Goal: Task Accomplishment & Management: Use online tool/utility

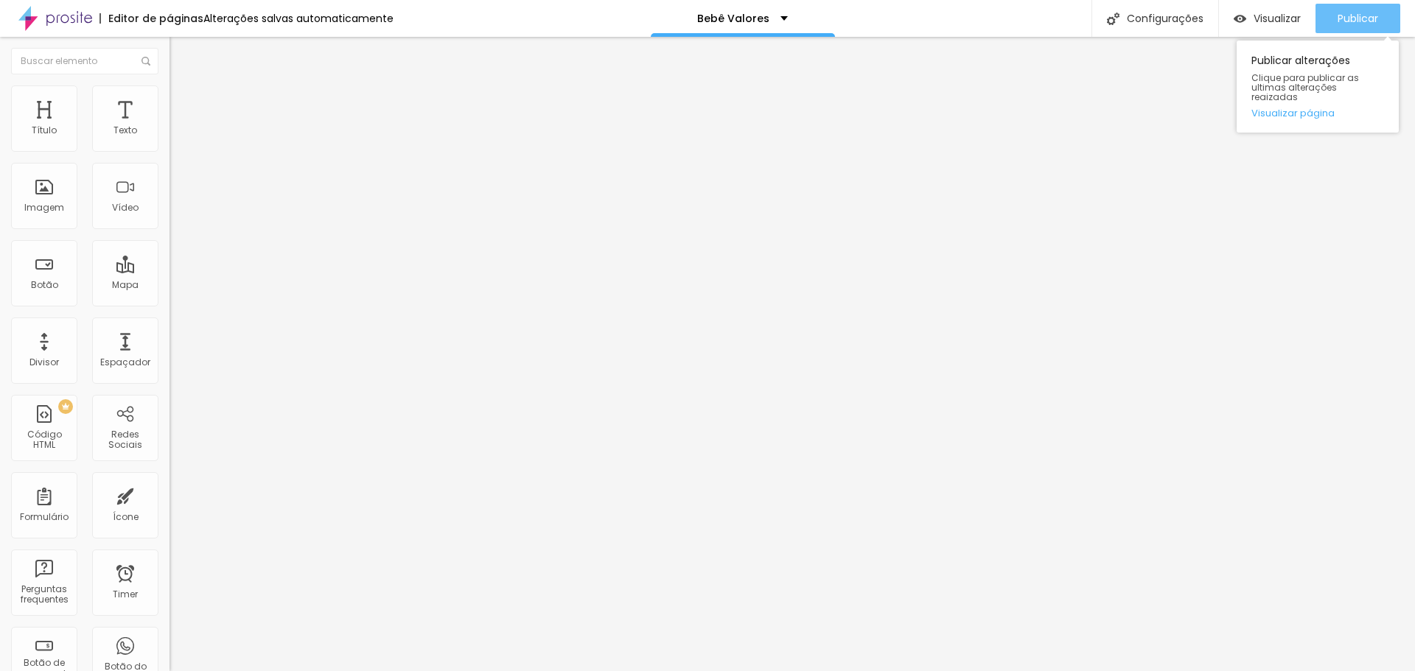
click at [1339, 13] on span "Publicar" at bounding box center [1357, 19] width 41 height 12
click at [1356, 16] on span "Publicar" at bounding box center [1357, 19] width 41 height 12
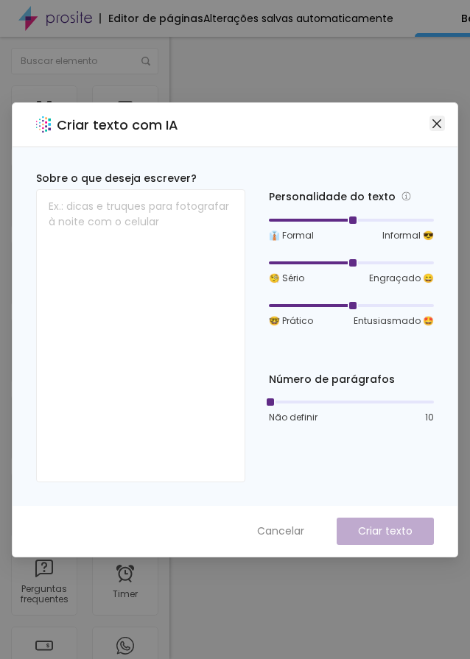
click at [434, 122] on icon "close" at bounding box center [437, 124] width 12 height 12
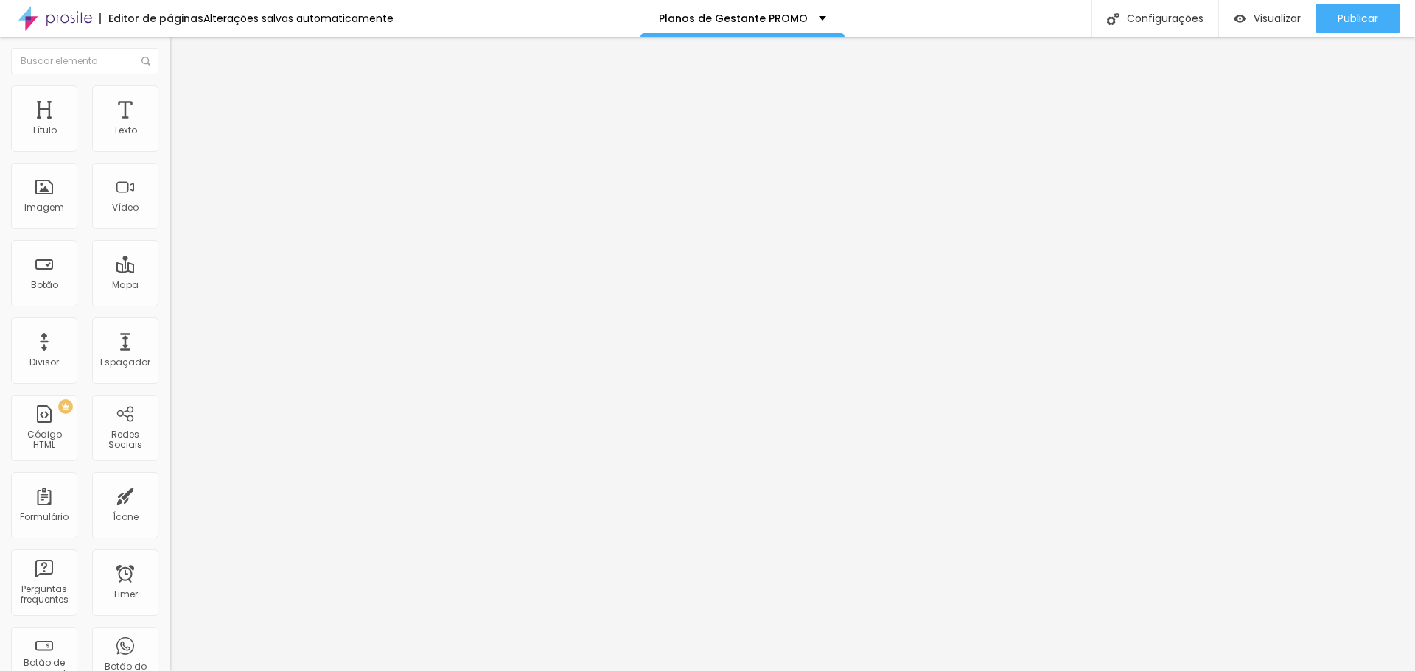
drag, startPoint x: 141, startPoint y: 150, endPoint x: 164, endPoint y: 147, distance: 23.0
click at [169, 147] on div "28 Tamanho do texto" at bounding box center [253, 204] width 169 height 208
type input "8"
type input "3"
type input "32"
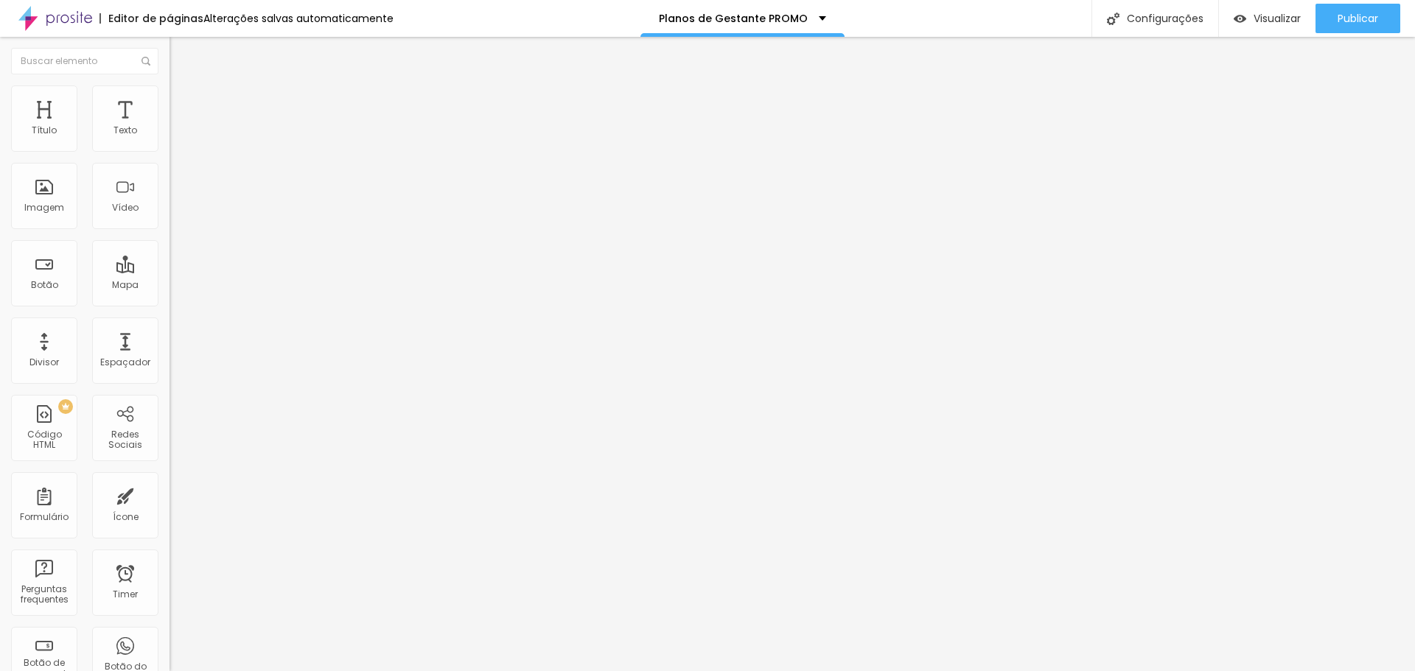
type input "32"
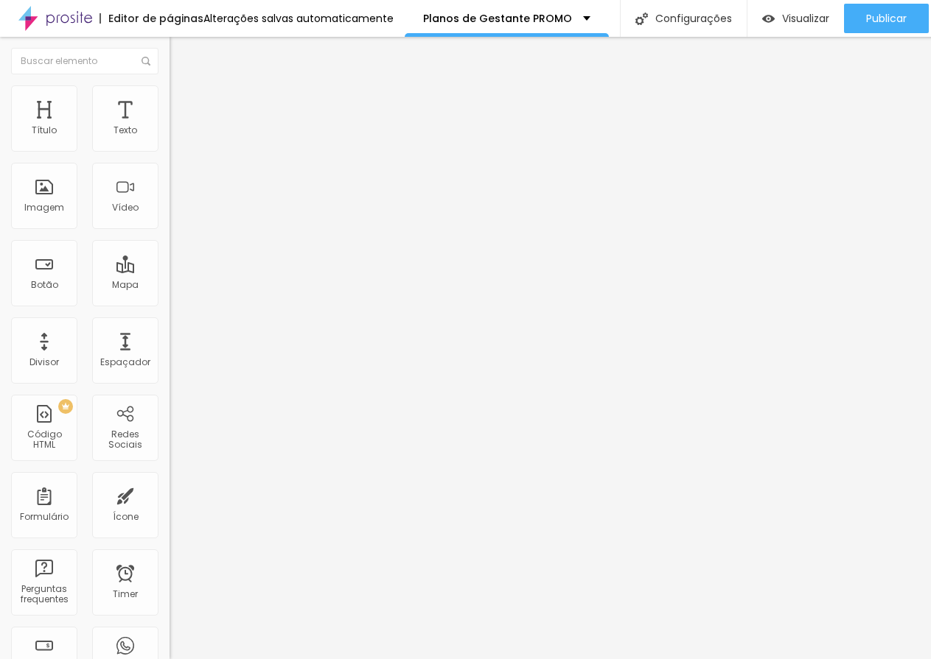
click at [169, 159] on div "Titulo 4 H4" at bounding box center [253, 154] width 169 height 10
click at [169, 271] on div "Tamanho Titulo 1 H1 Titulo 2 H2 Titulo 3 H3 Titulo 4 H4 Titulo 5 H5 Titulo 6 H6…" at bounding box center [253, 185] width 169 height 171
click at [169, 222] on button "button" at bounding box center [179, 213] width 21 height 15
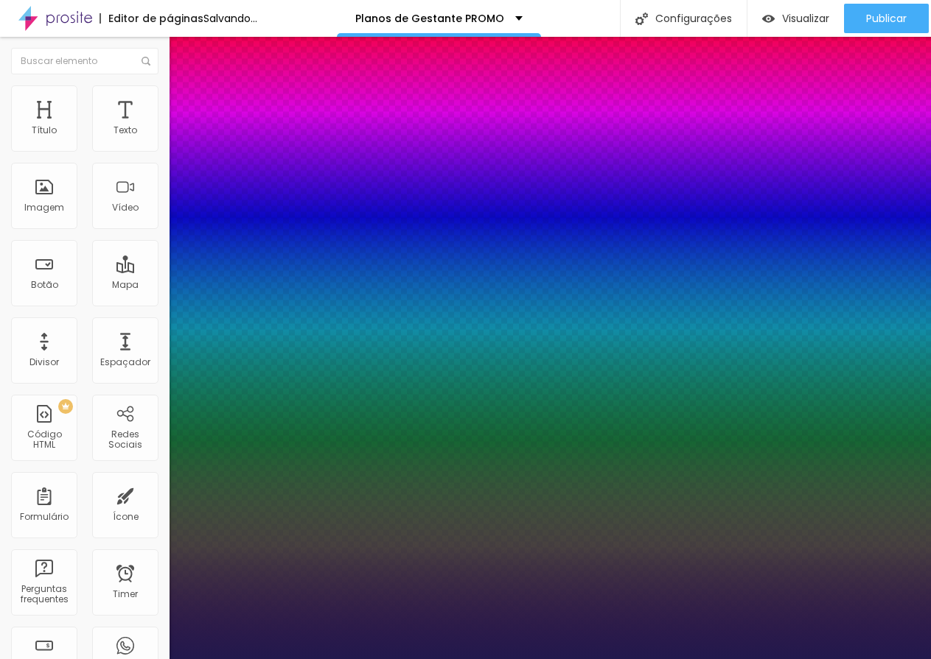
type input "1"
drag, startPoint x: 319, startPoint y: 410, endPoint x: 335, endPoint y: 410, distance: 16.2
type input "8"
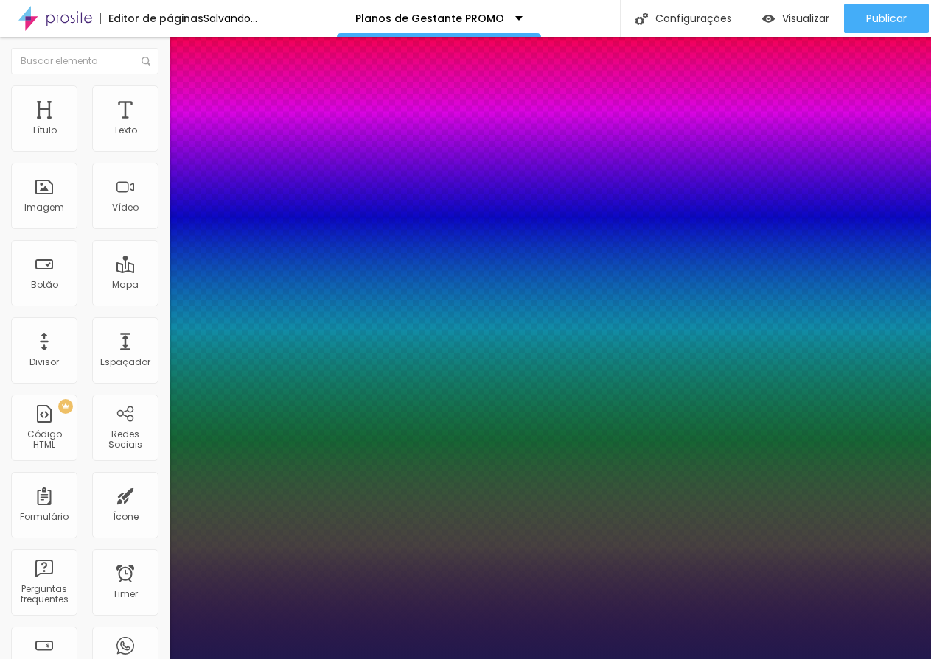
type input "3"
type input "1"
type input "32"
type input "1"
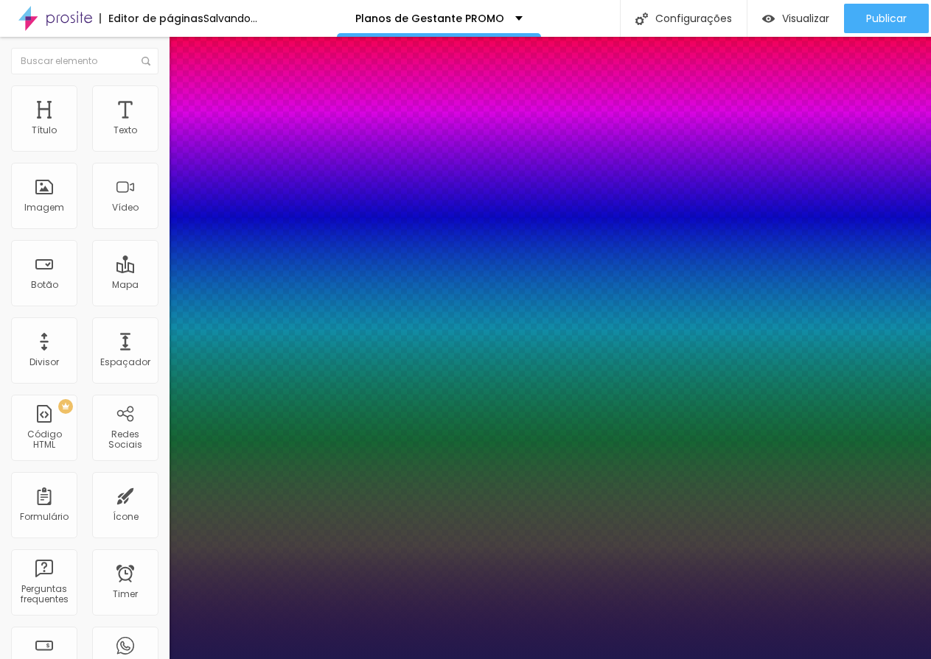
type input "32"
click at [312, 659] on div at bounding box center [465, 659] width 931 height 0
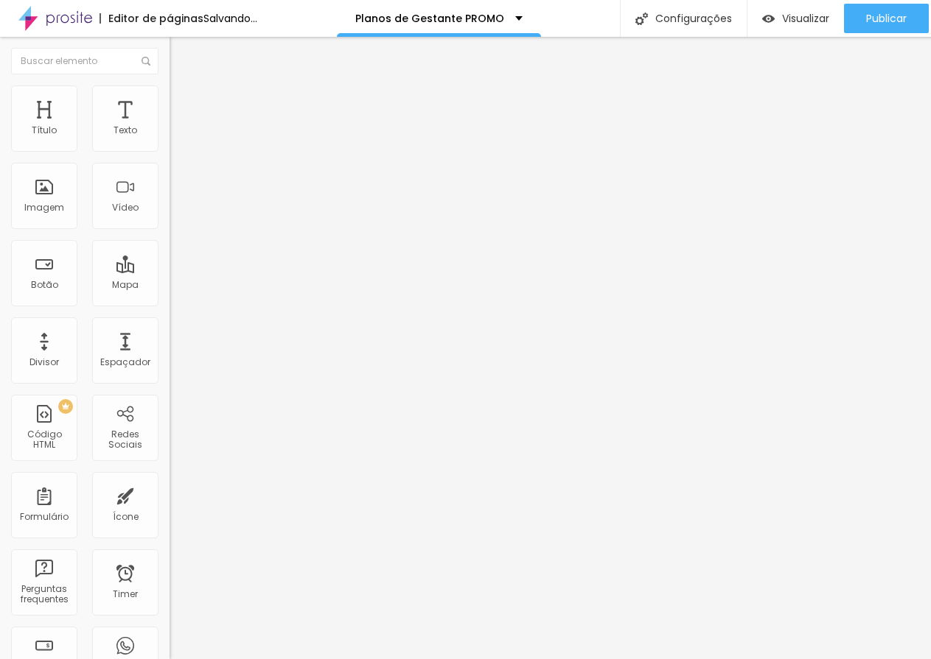
click at [169, 222] on button "button" at bounding box center [179, 213] width 21 height 15
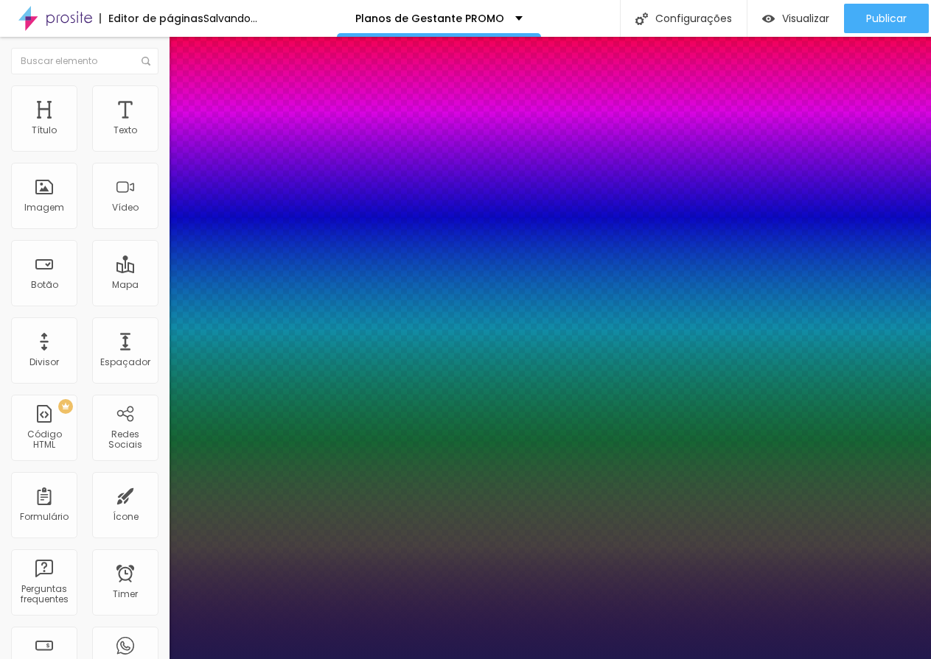
type input "1"
type input "28"
type input "1"
type input "27"
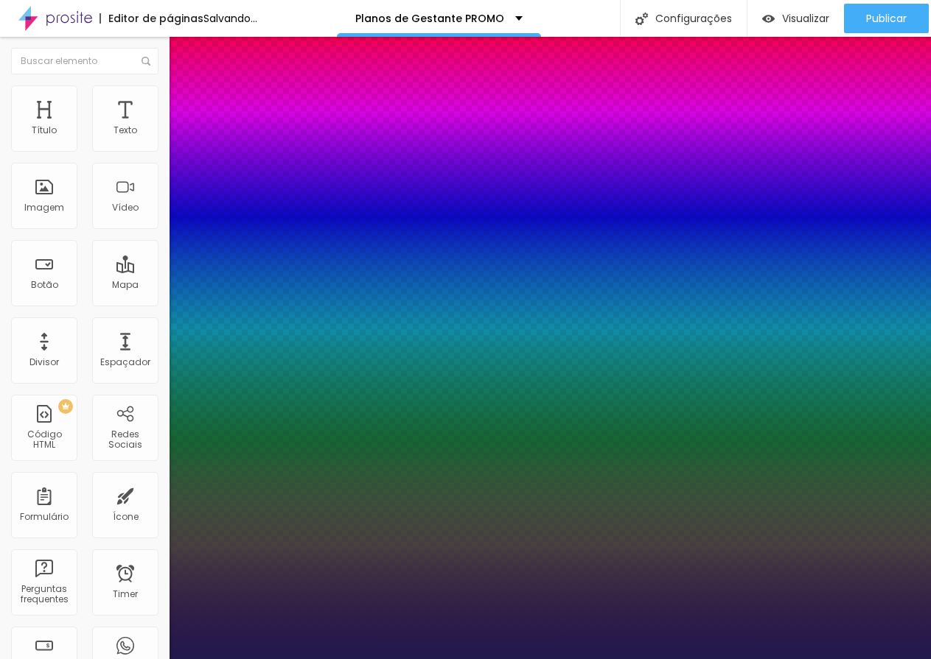
type input "27"
type input "1"
type input "26"
type input "1"
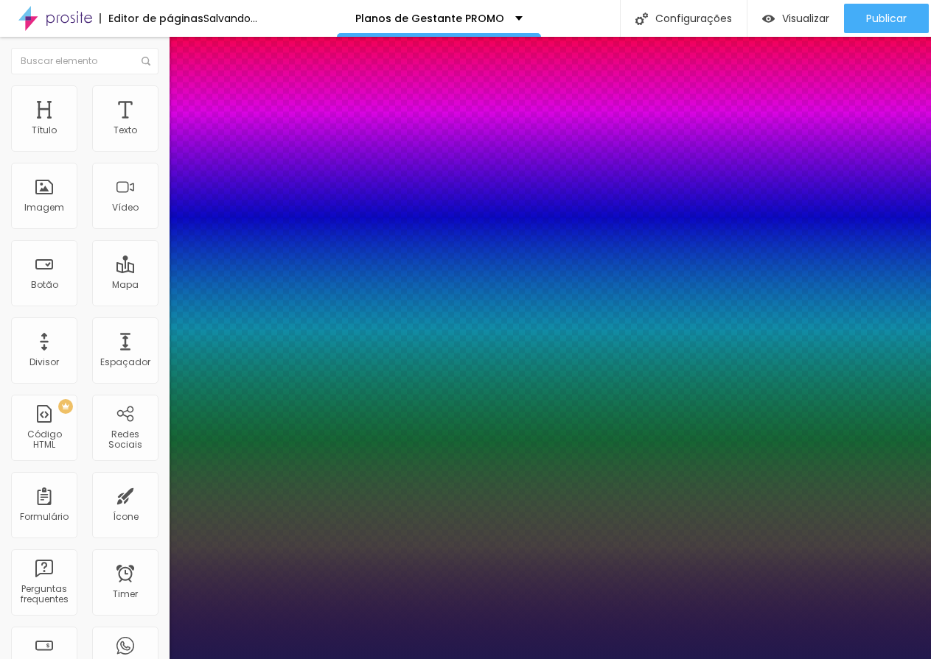
type input "25"
type input "1"
type input "24"
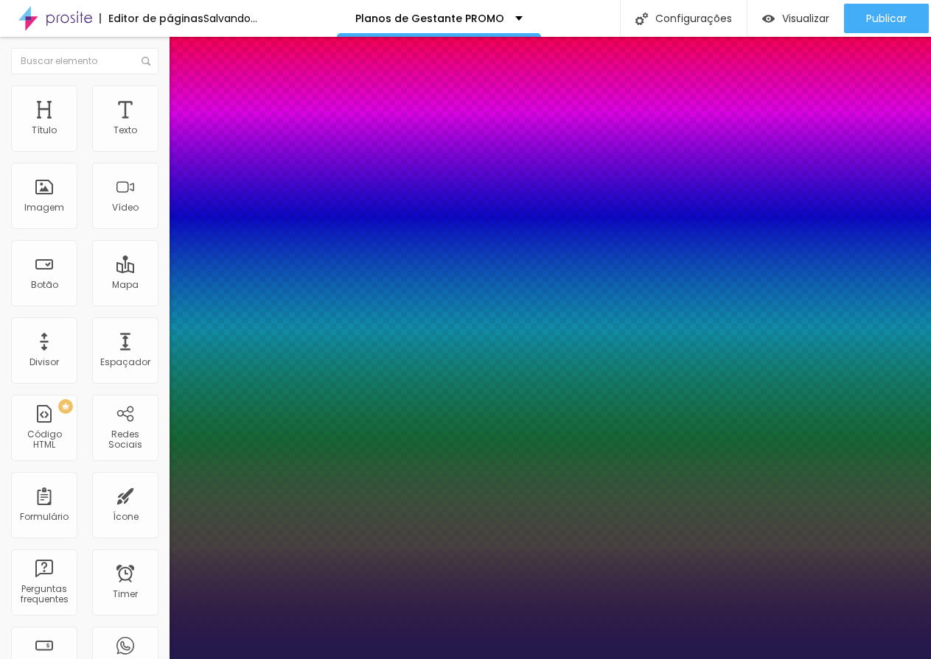
type input "1"
type input "23"
type input "1"
drag, startPoint x: 215, startPoint y: 416, endPoint x: 207, endPoint y: 418, distance: 8.2
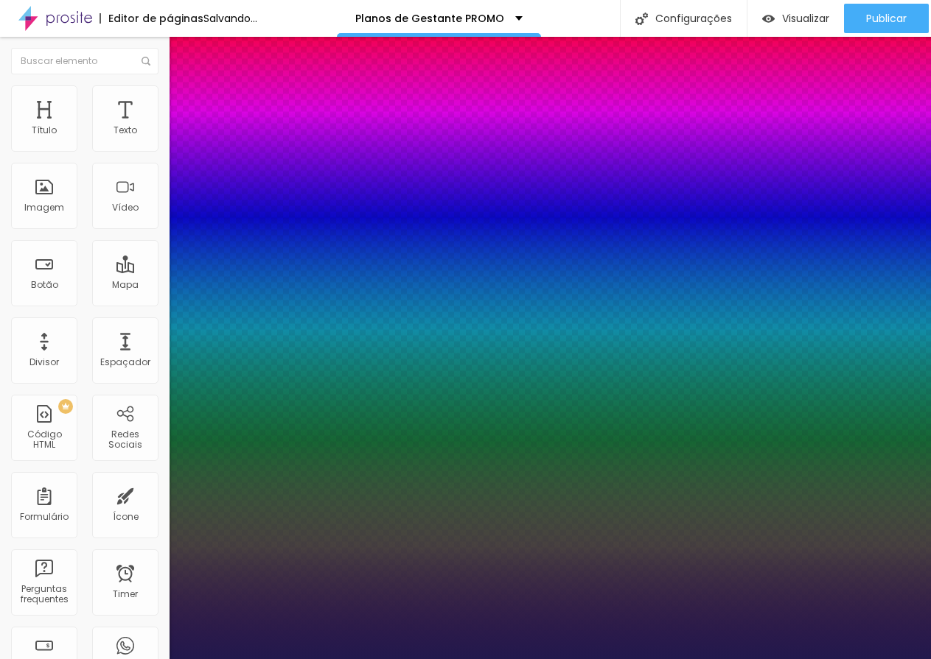
type input "23"
click at [485, 659] on div at bounding box center [465, 659] width 931 height 0
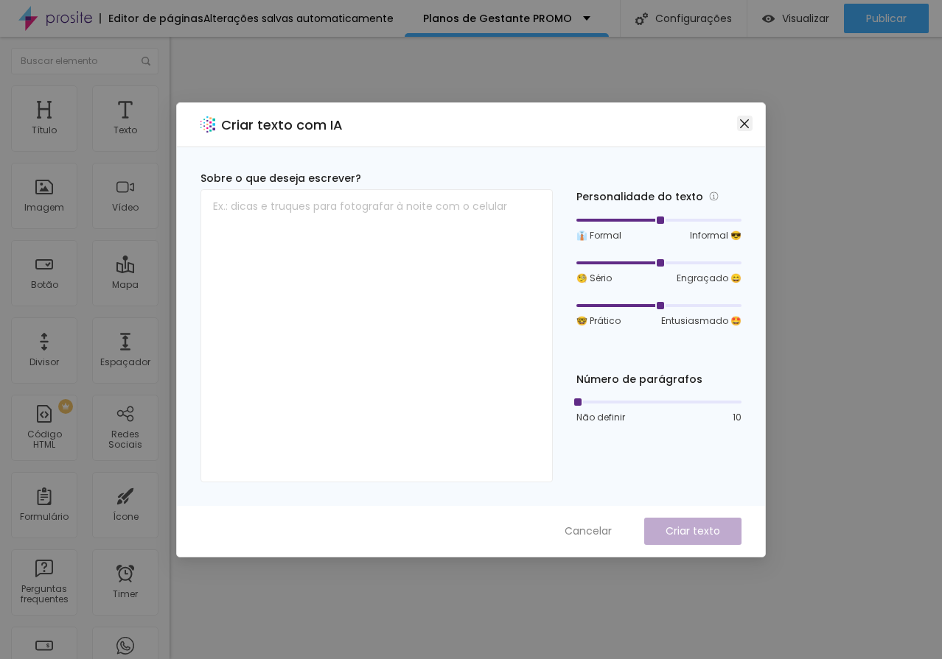
click at [743, 124] on icon "close" at bounding box center [744, 124] width 12 height 12
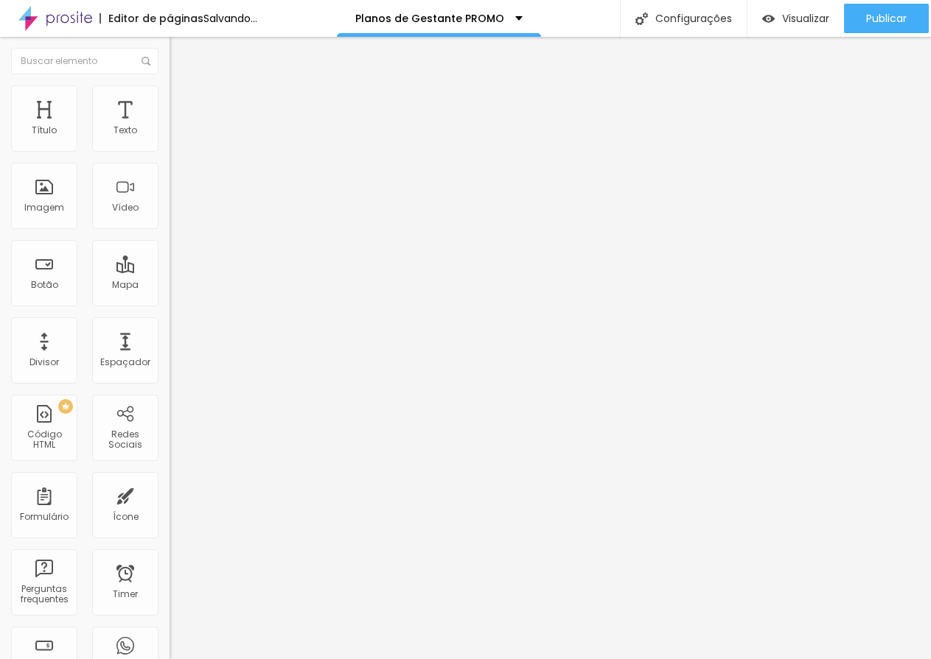
click at [169, 141] on button "button" at bounding box center [179, 133] width 21 height 15
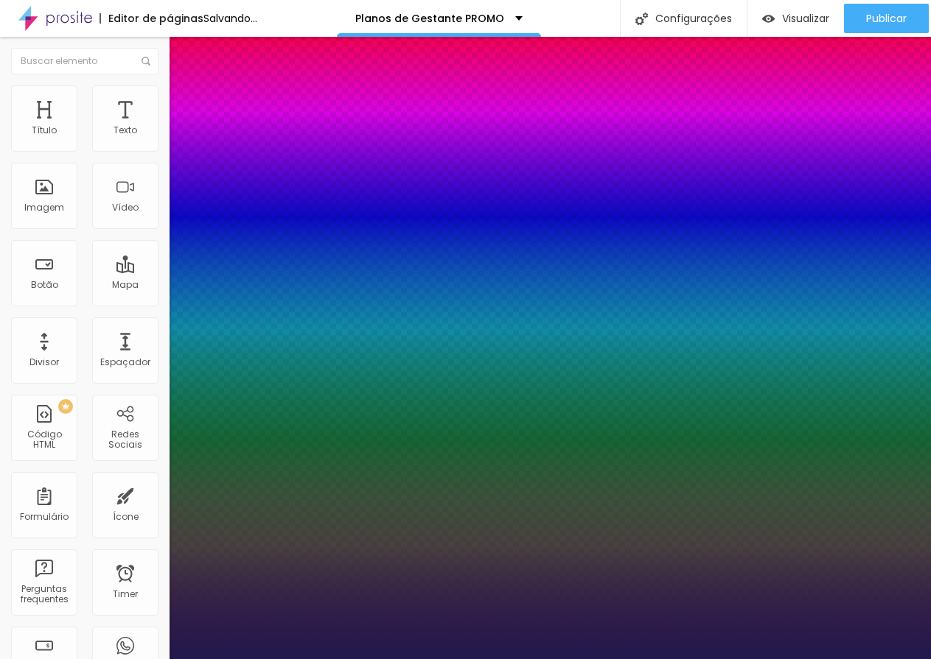
type input "1"
drag, startPoint x: 320, startPoint y: 249, endPoint x: 343, endPoint y: 248, distance: 22.9
type input "8"
type input "2"
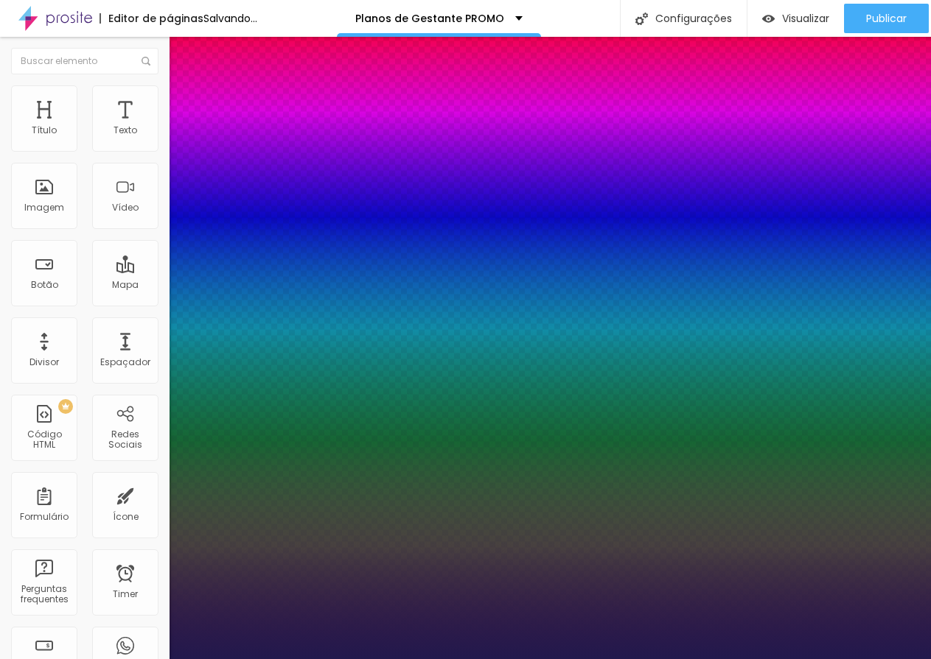
type input "1"
type input "28"
type input "1"
type input "28"
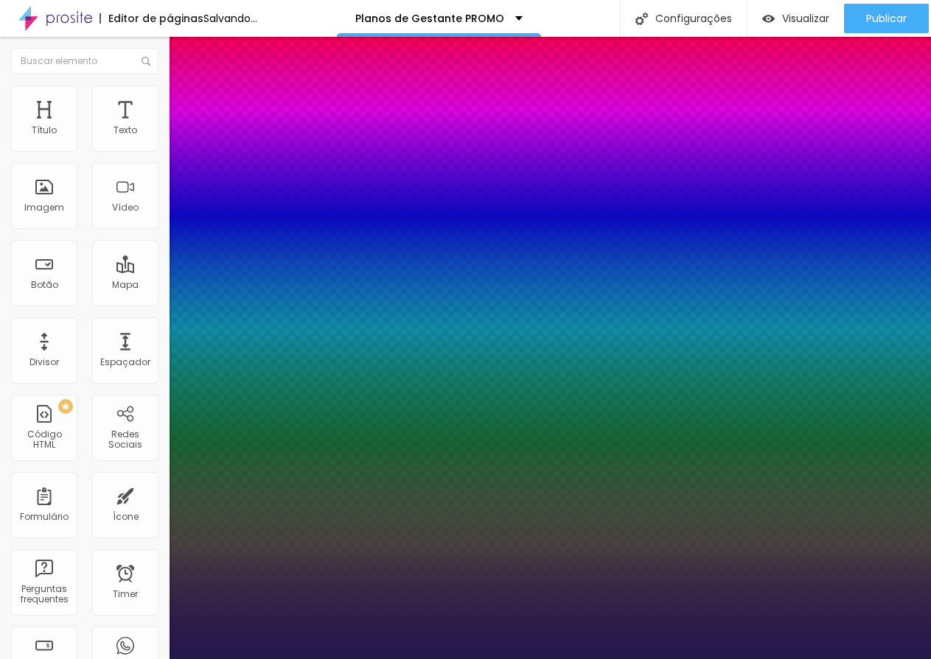
click at [437, 659] on div at bounding box center [465, 659] width 931 height 0
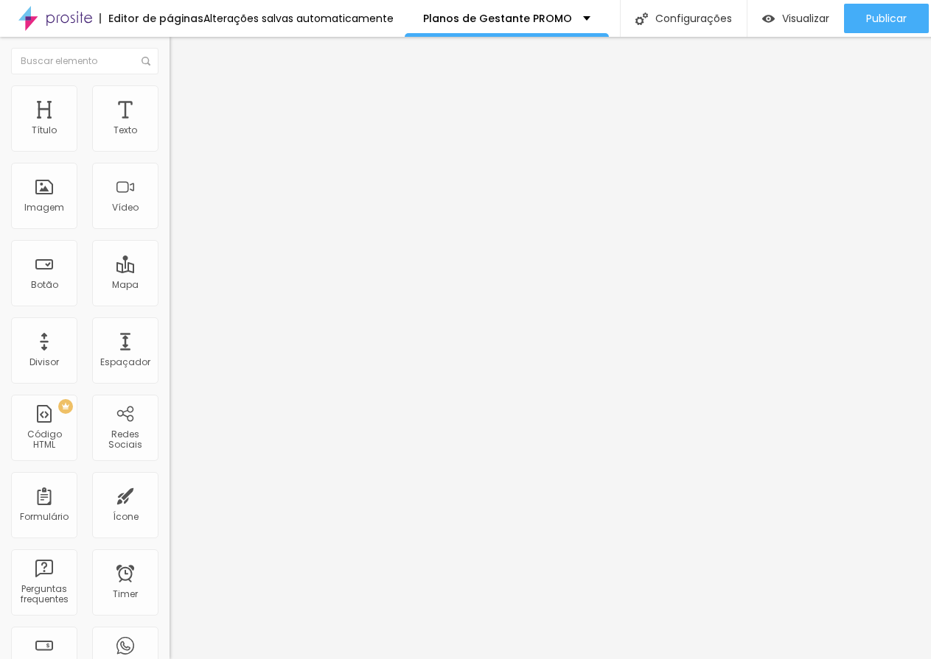
click at [169, 365] on input "39" at bounding box center [200, 372] width 63 height 15
drag, startPoint x: 145, startPoint y: 307, endPoint x: 163, endPoint y: 307, distance: 17.7
click at [169, 307] on div "39 Tamanho do texto" at bounding box center [253, 285] width 169 height 208
type input "14"
type input "4"
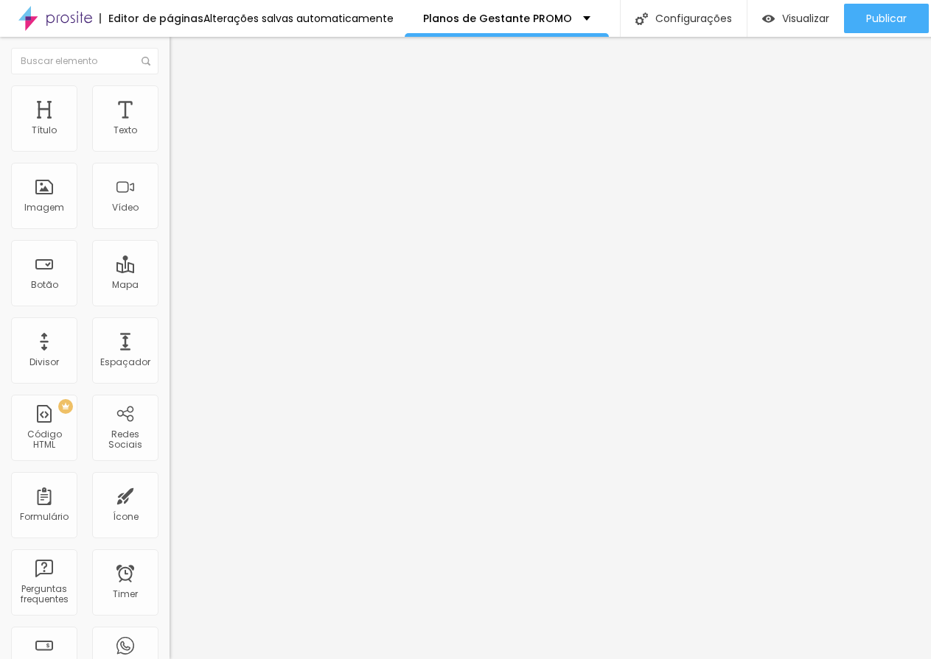
type input "42"
click at [807, 13] on span "Visualizar" at bounding box center [805, 19] width 47 height 12
click at [827, 85] on div "Pre-visualização Clique para visualizar esta página antes de publicar." at bounding box center [761, 74] width 162 height 66
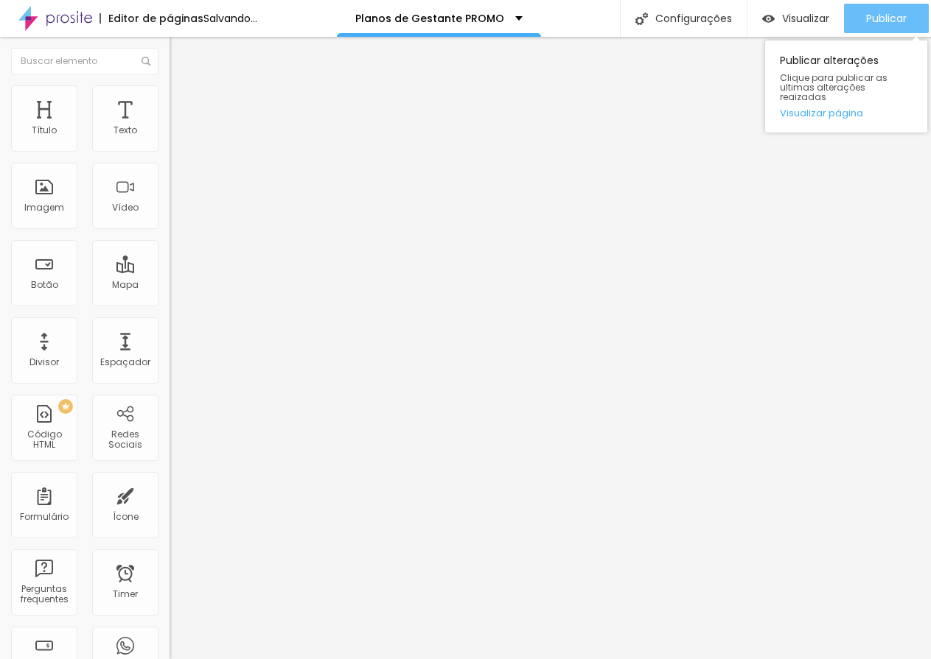
click at [890, 20] on span "Publicar" at bounding box center [886, 19] width 41 height 12
click at [872, 17] on span "Publicar" at bounding box center [886, 19] width 41 height 12
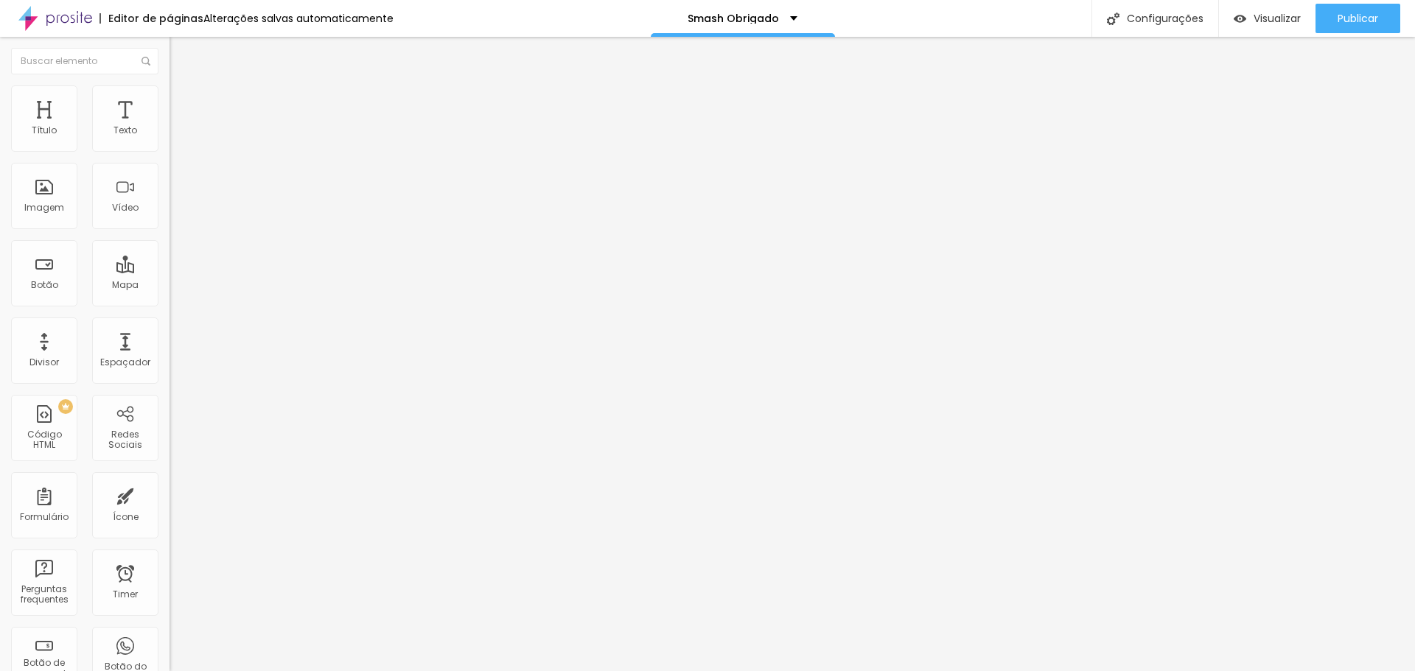
type input "41"
type input "44"
type input "49"
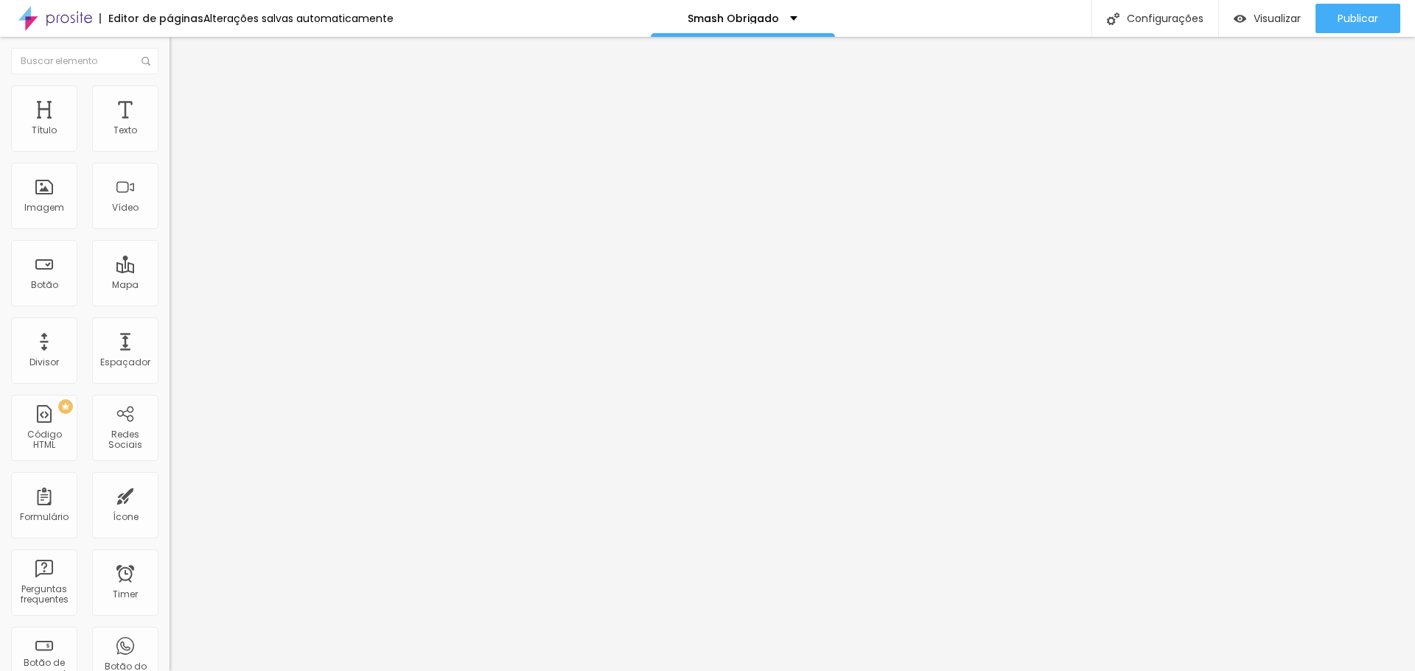
type input "49"
type input "50"
type input "52"
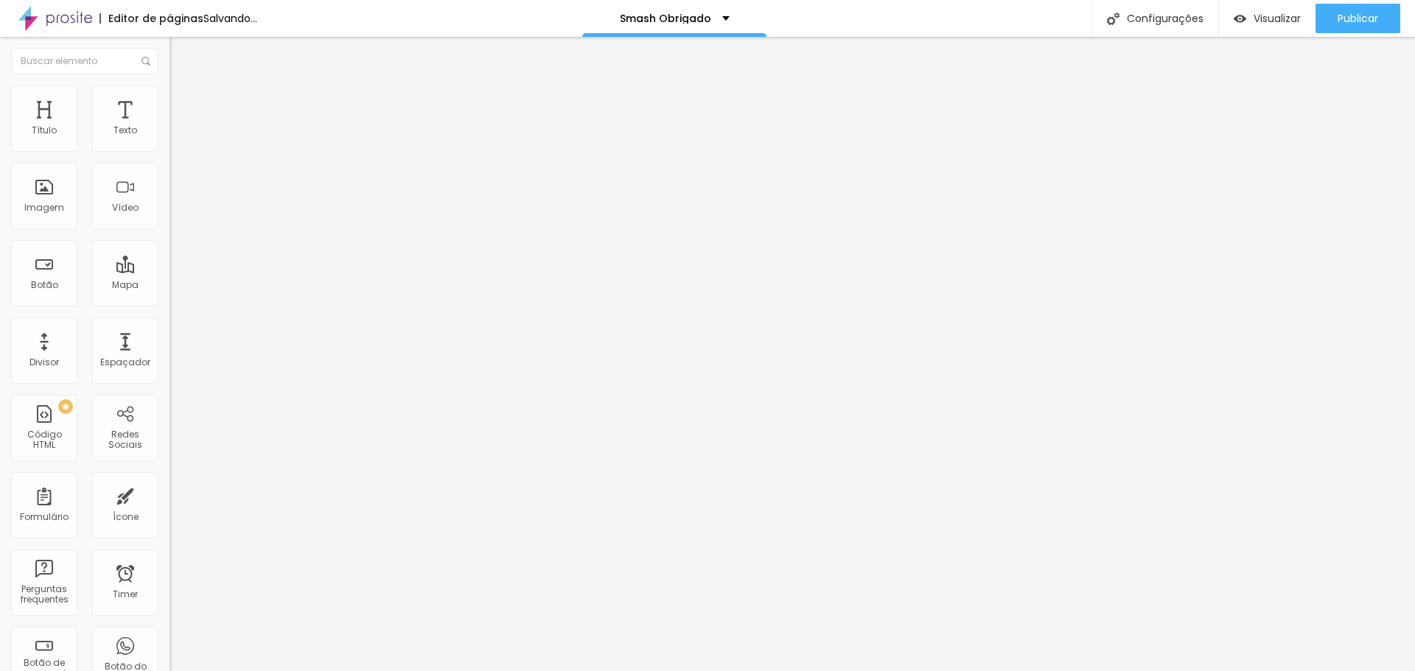
type input "53"
type input "54"
drag, startPoint x: 63, startPoint y: 311, endPoint x: 77, endPoint y: 308, distance: 14.3
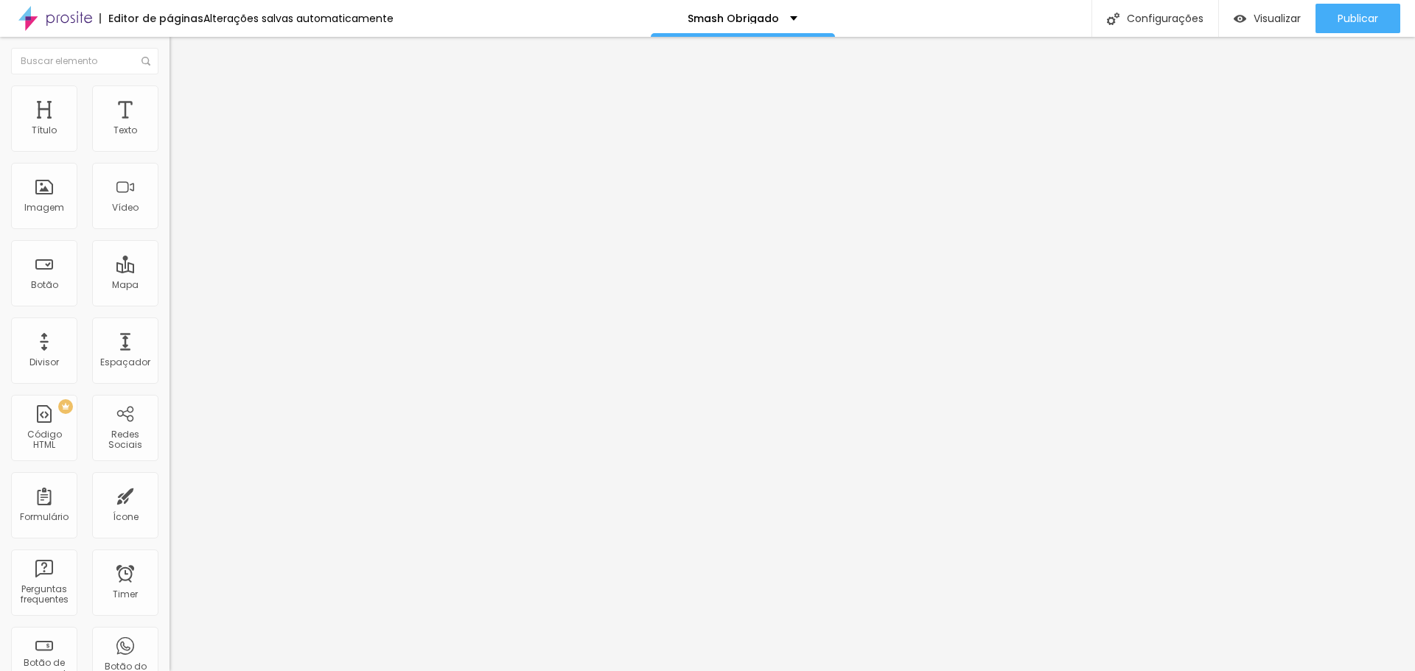
click at [169, 351] on input "range" at bounding box center [216, 357] width 95 height 12
click at [169, 365] on input "54" at bounding box center [200, 372] width 63 height 15
drag, startPoint x: 155, startPoint y: 306, endPoint x: 137, endPoint y: 306, distance: 18.4
click at [169, 365] on input "54" at bounding box center [200, 372] width 63 height 15
type input "14"
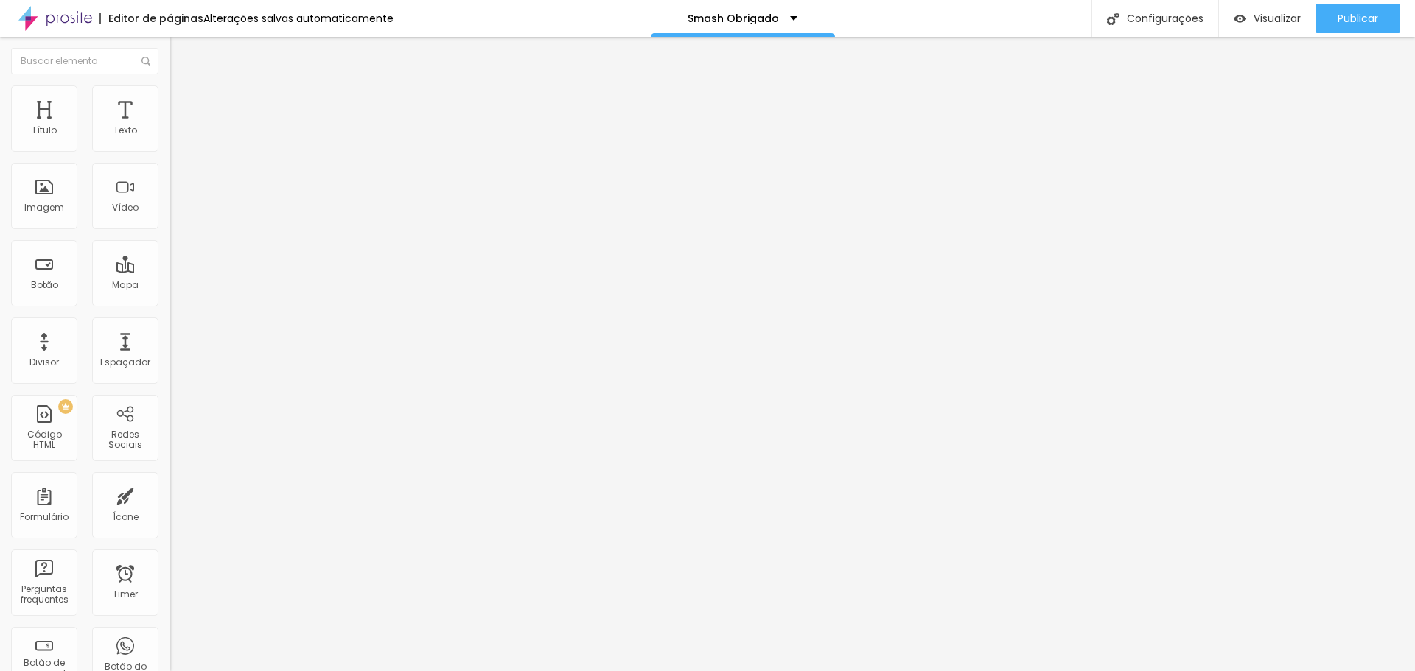
type input "5"
type input "55"
drag, startPoint x: 144, startPoint y: 312, endPoint x: 169, endPoint y: 309, distance: 24.5
click at [169, 309] on div "Tamanho Titulo 1 H1 Titulo 2 H2 Titulo 3 H3 Titulo 4 H4 Titulo 5 H5 Titulo 6 H6…" at bounding box center [253, 557] width 169 height 914
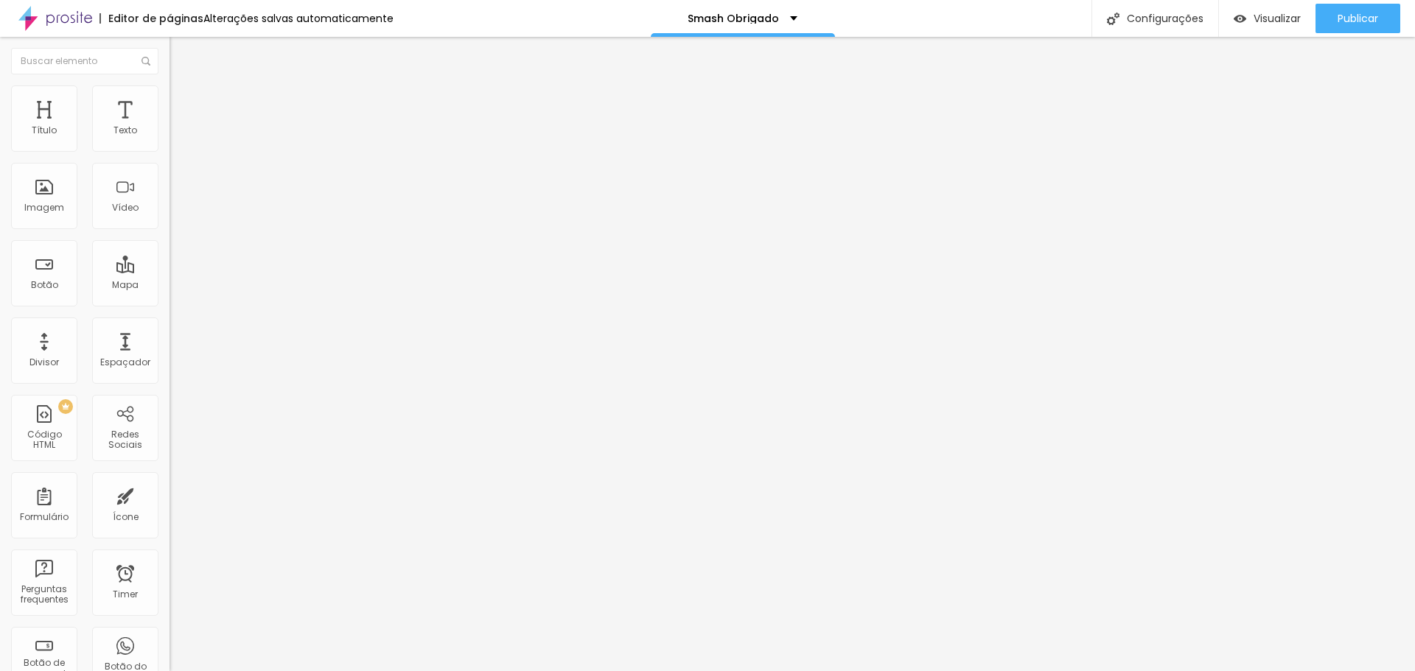
type input "14"
type input "4"
type input "45"
drag, startPoint x: 141, startPoint y: 304, endPoint x: 167, endPoint y: 304, distance: 25.1
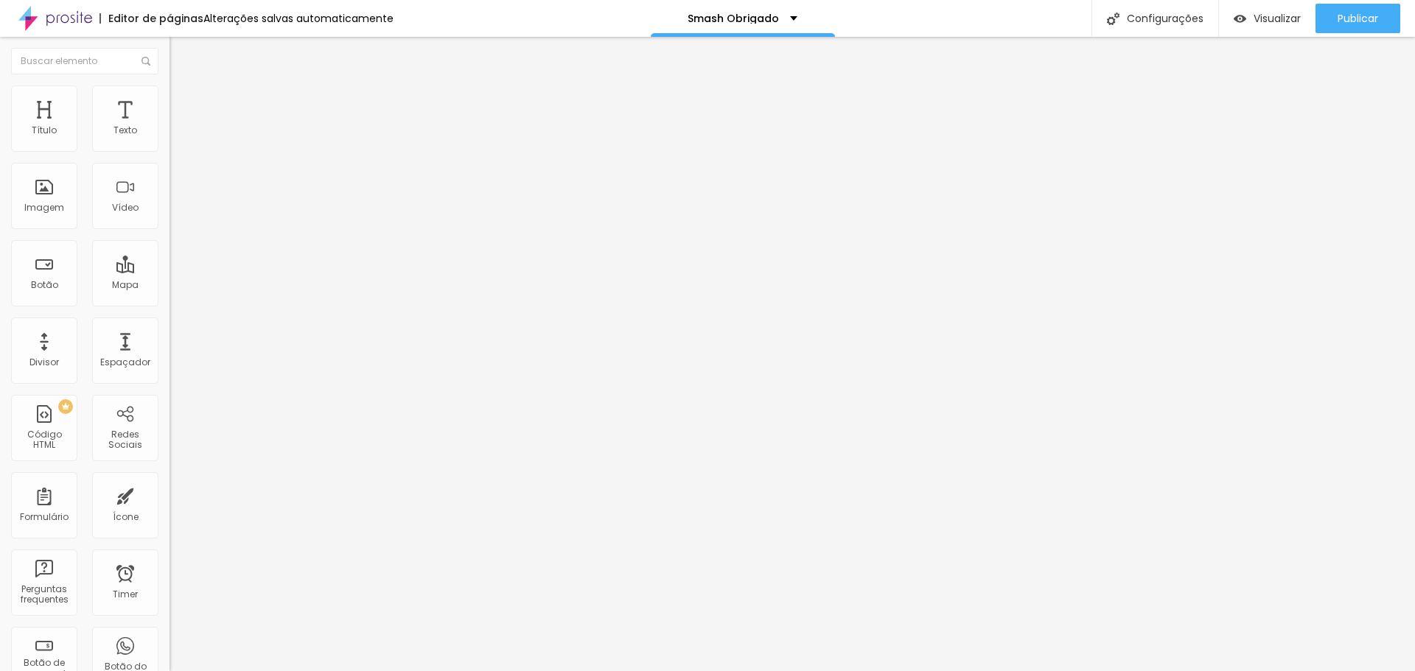
click at [169, 304] on div "Tamanho Titulo 1 H1 Titulo 2 H2 Titulo 3 H3 Titulo 4 H4 Titulo 5 H5 Titulo 6 H6…" at bounding box center [253, 557] width 169 height 914
type input "14"
type input "4"
type input "45"
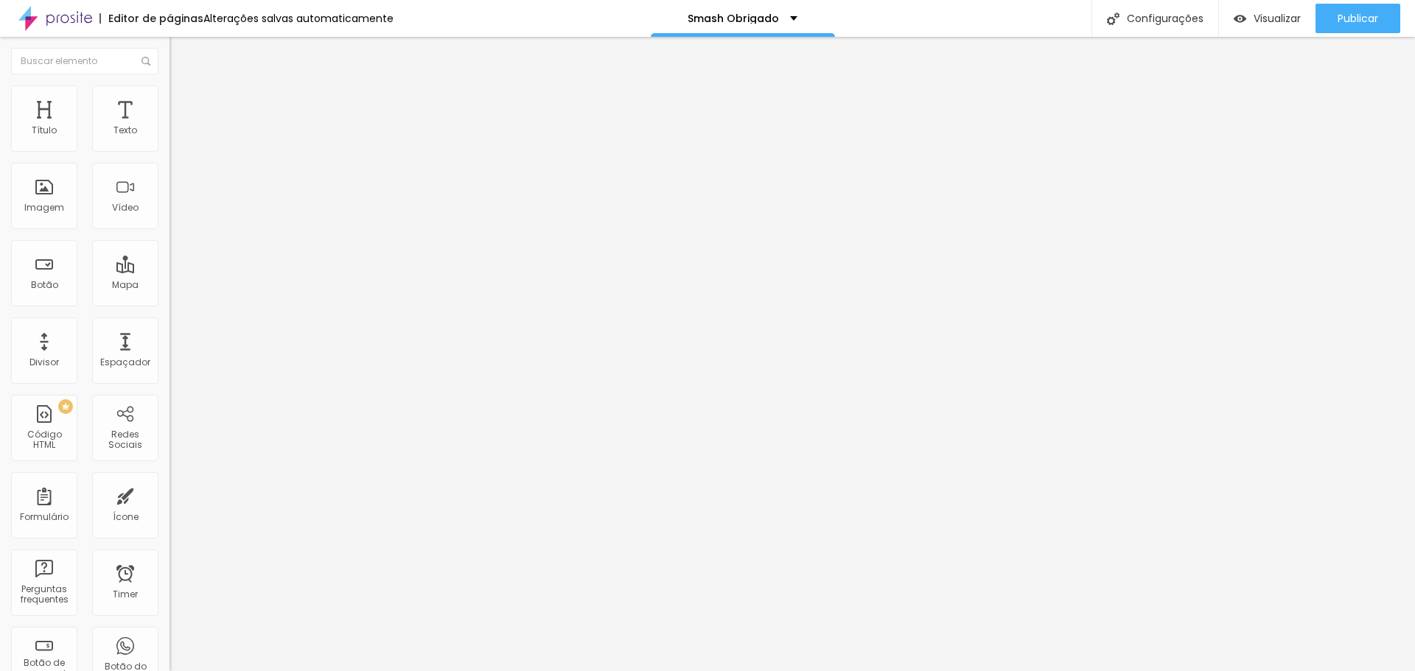
drag, startPoint x: 144, startPoint y: 309, endPoint x: 153, endPoint y: 301, distance: 12.0
click at [169, 304] on div "70 Tamanho do texto" at bounding box center [253, 285] width 169 height 208
type input "14"
type input "4"
type input "45"
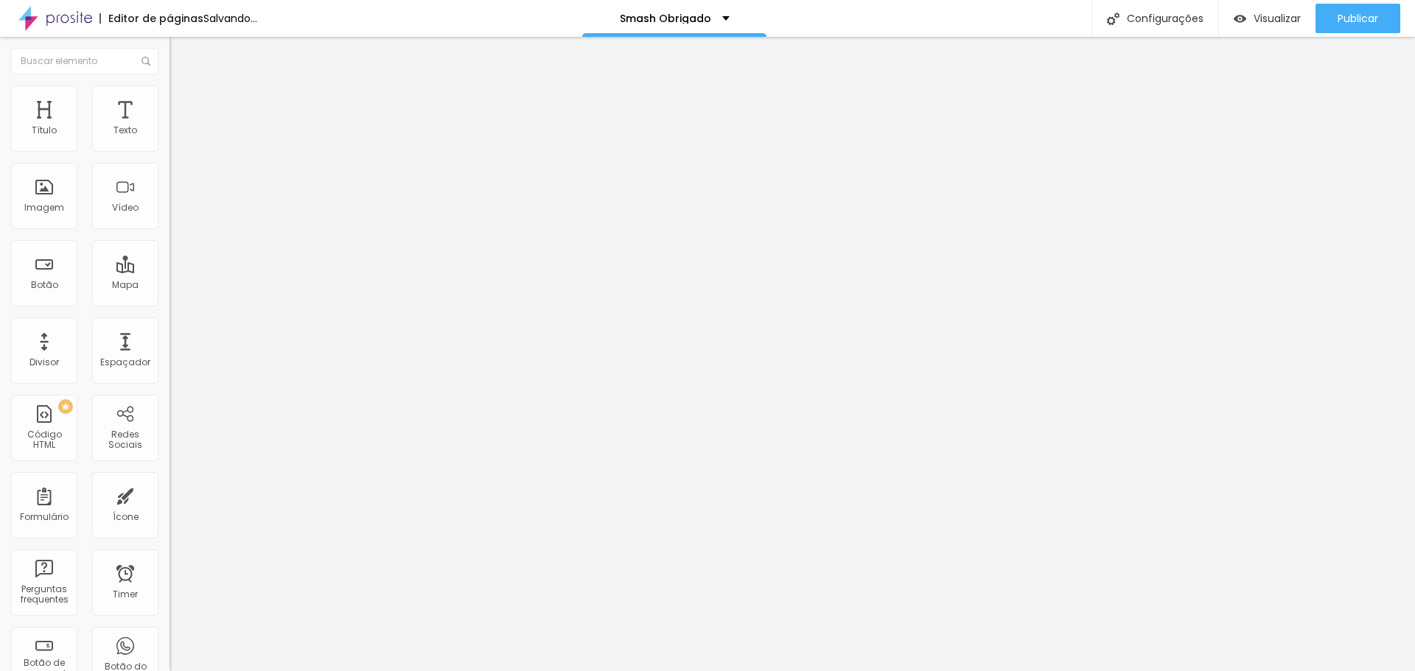
type input "45"
drag, startPoint x: 142, startPoint y: 306, endPoint x: 161, endPoint y: 305, distance: 19.2
click at [169, 305] on div "70 Tamanho do texto" at bounding box center [253, 285] width 169 height 208
type input "14"
type input "4"
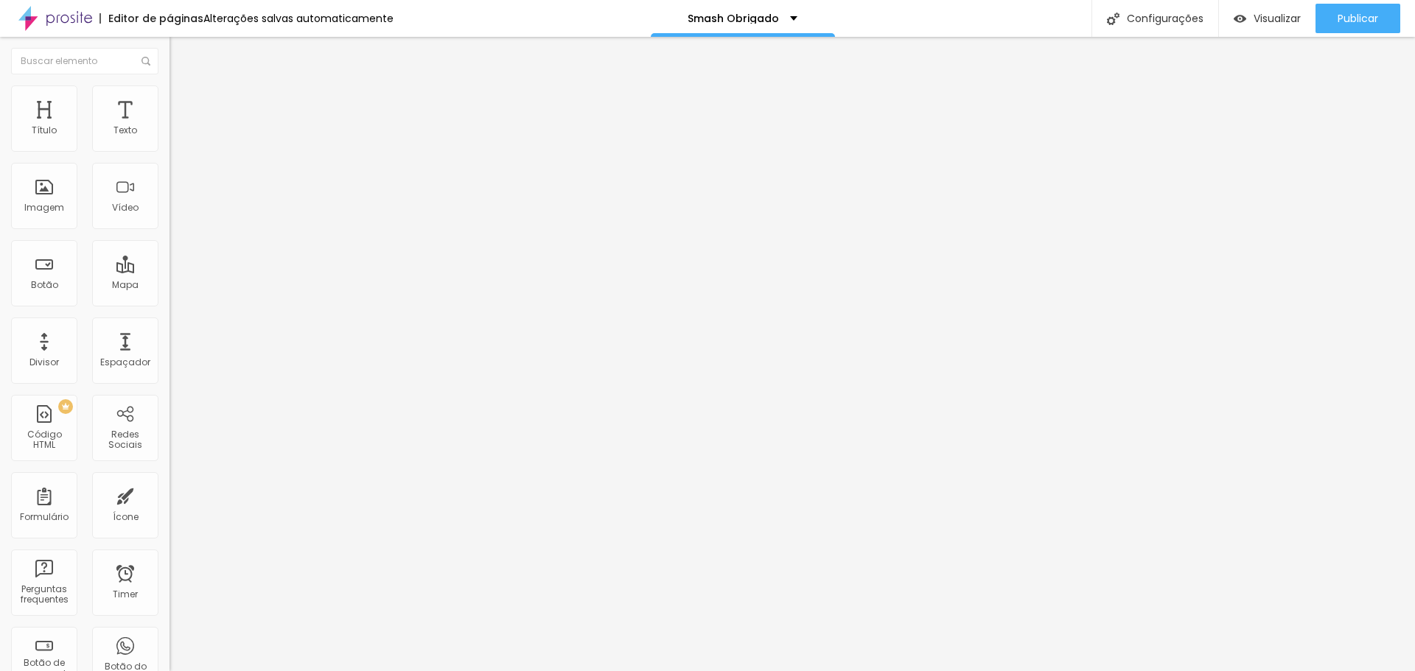
type input "45"
type input "14"
type input "5"
type input "55"
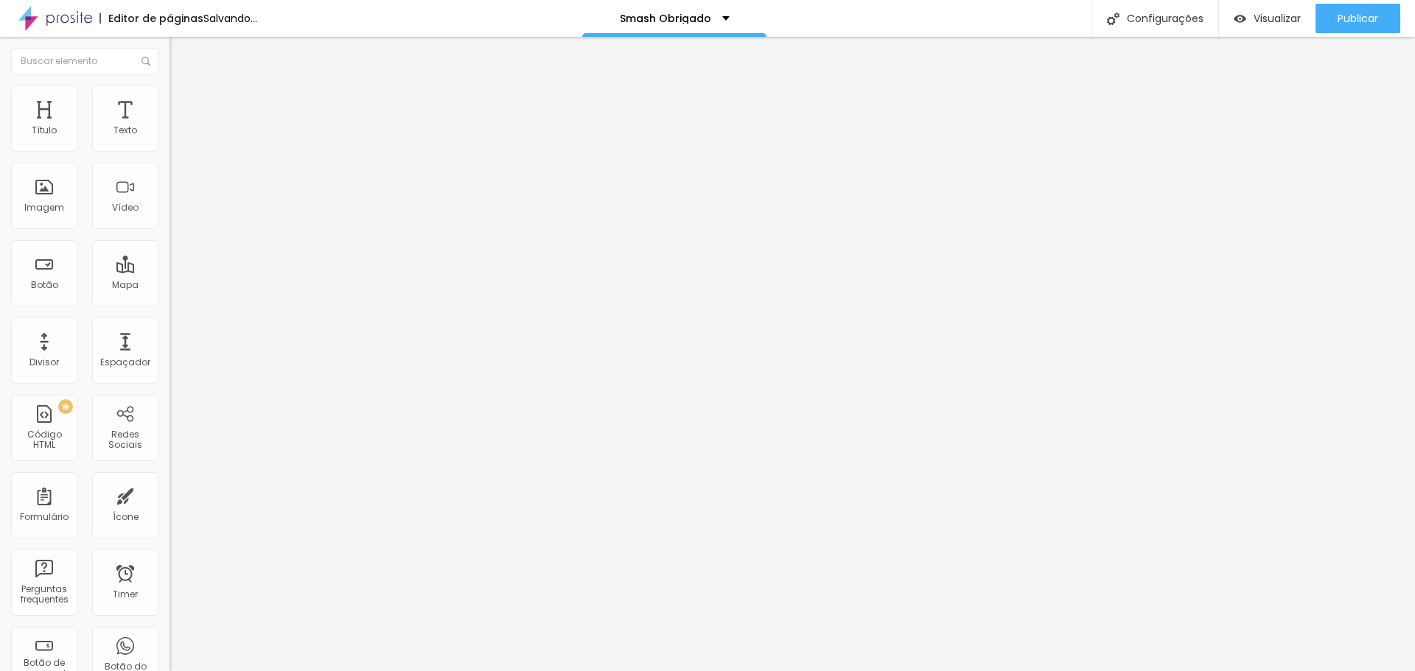
type input "55"
drag, startPoint x: 139, startPoint y: 303, endPoint x: 150, endPoint y: 304, distance: 10.3
click at [169, 304] on div "40 Tamanho do texto" at bounding box center [253, 285] width 169 height 208
click at [169, 308] on div "40 Tamanho do texto" at bounding box center [253, 285] width 169 height 208
type input "14"
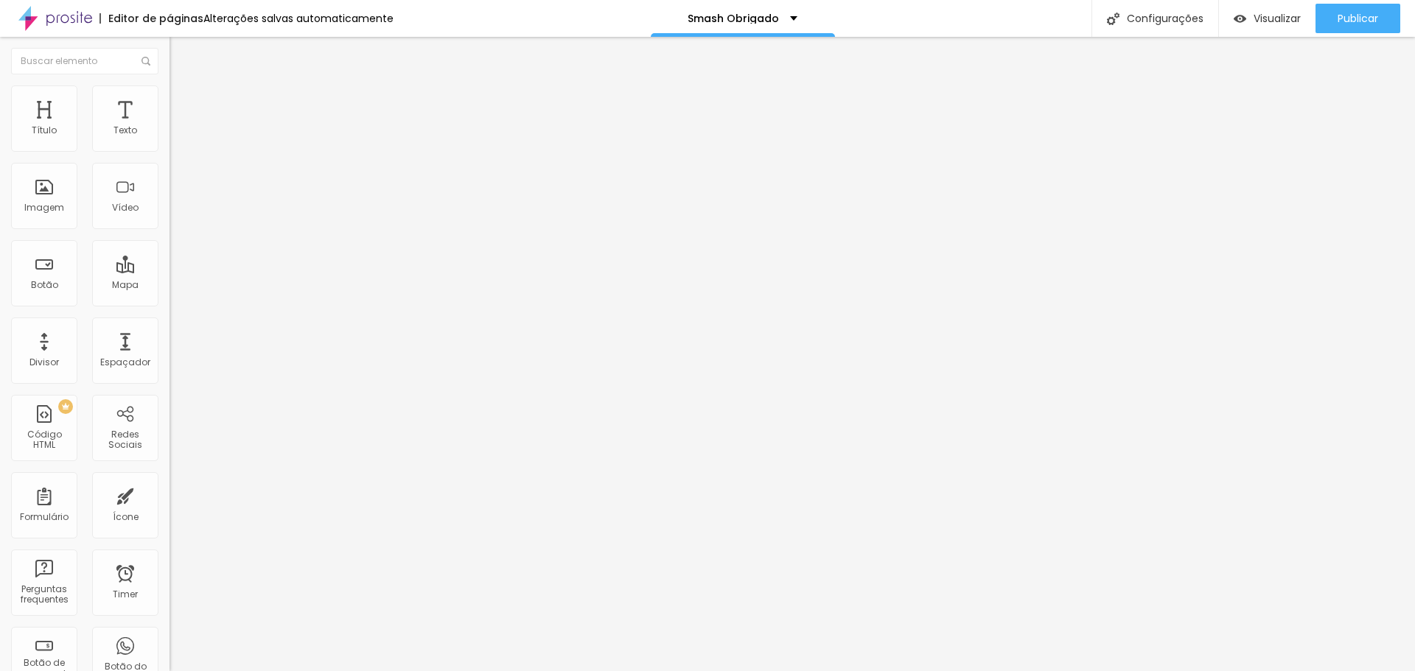
type input "5"
type input "55"
drag, startPoint x: 141, startPoint y: 309, endPoint x: 165, endPoint y: 309, distance: 23.6
click at [169, 309] on div "Tamanho Titulo 1 H1 Titulo 2 H2 Titulo 3 H3 Titulo 4 H4 Titulo 5 H5 Titulo 6 H6…" at bounding box center [253, 557] width 169 height 914
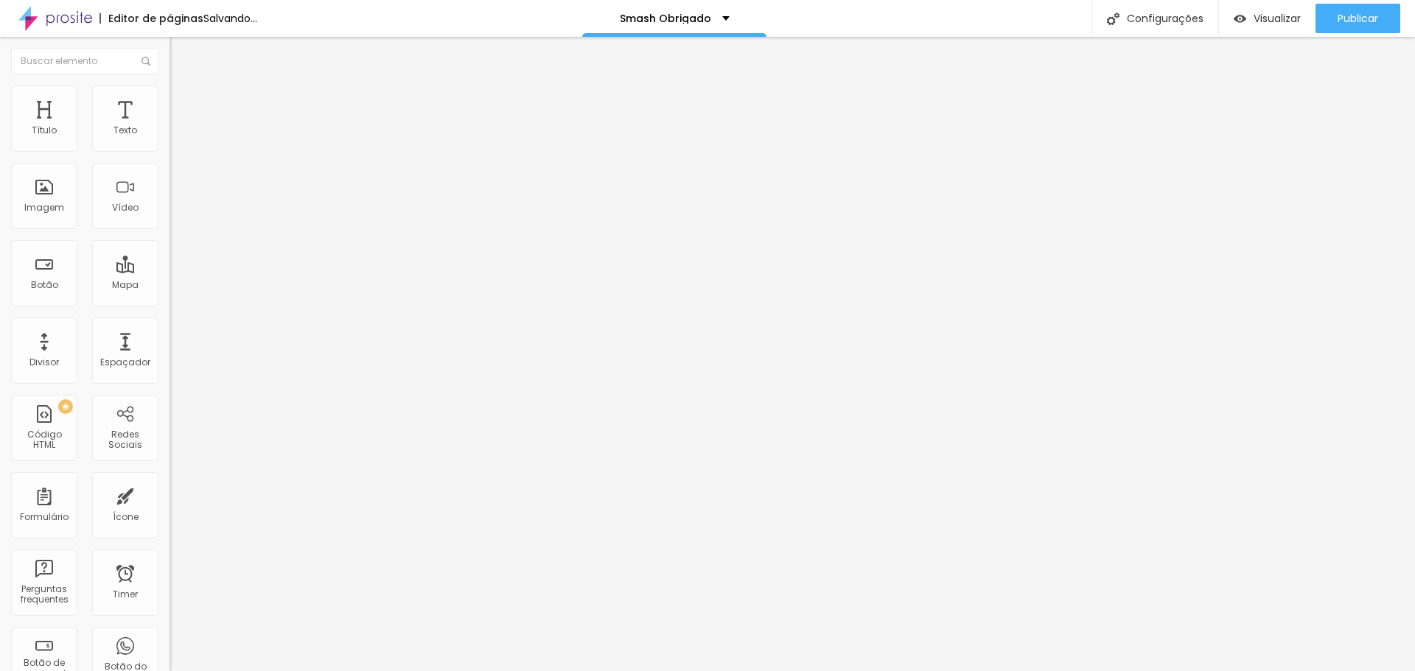
type input "14"
type input "5"
type input "55"
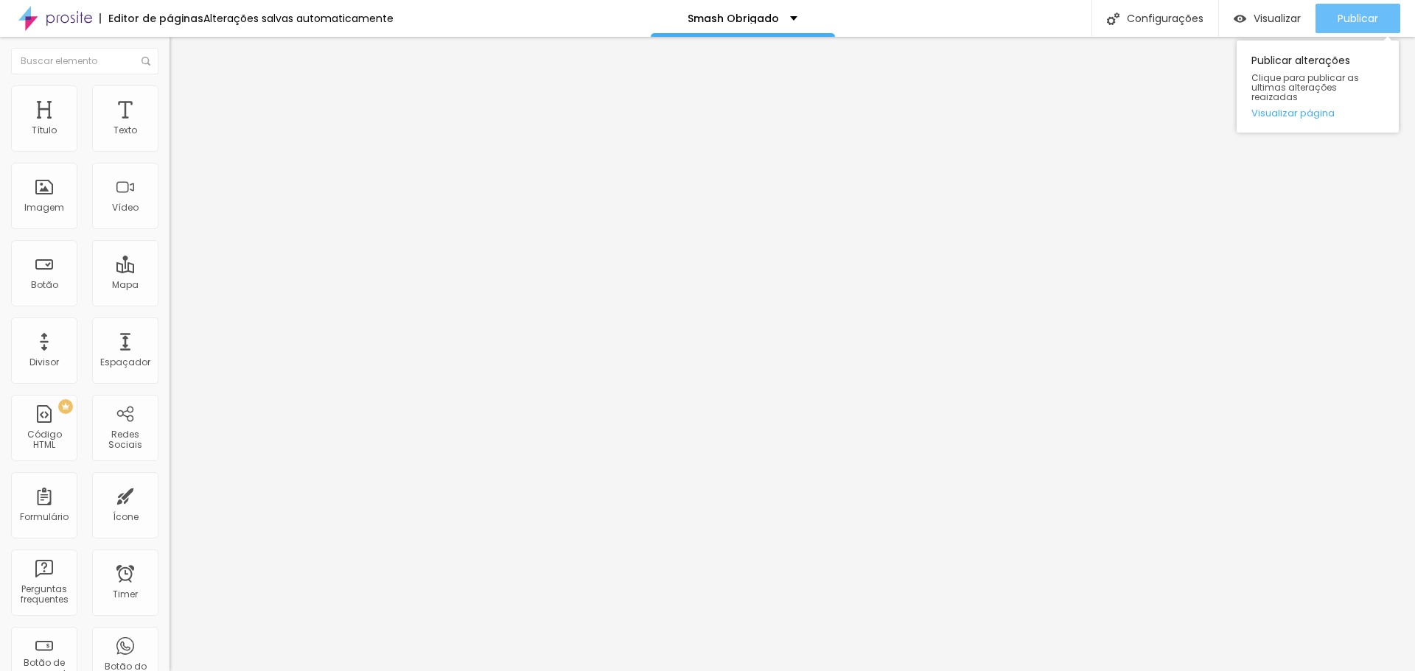
click at [930, 22] on span "Publicar" at bounding box center [1357, 19] width 41 height 12
click at [1370, 23] on span "Publicar" at bounding box center [1357, 19] width 41 height 12
click at [1343, 22] on span "Publicar" at bounding box center [1357, 19] width 41 height 12
click at [1363, 10] on div "Publicar" at bounding box center [1357, 18] width 41 height 29
